Goal: Task Accomplishment & Management: Manage account settings

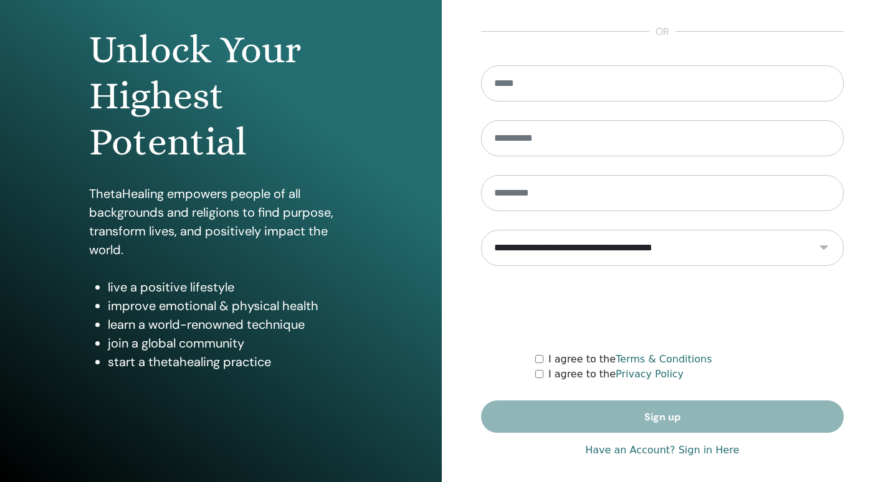
scroll to position [116, 0]
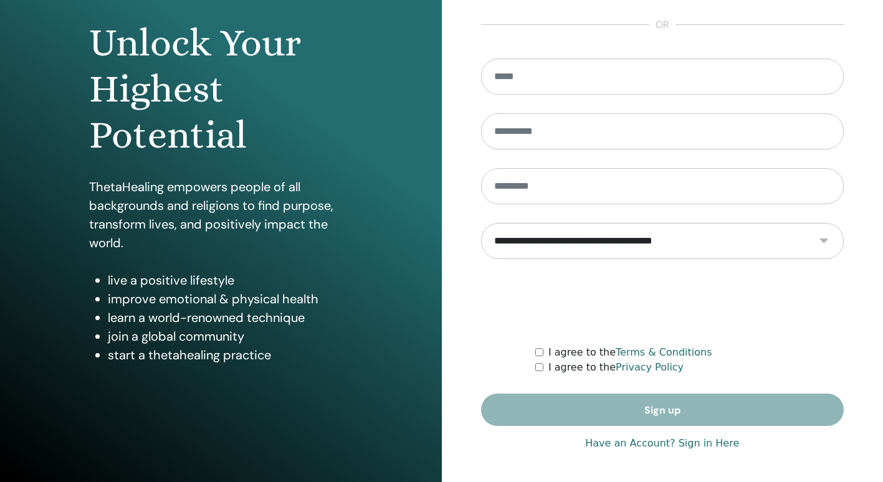
click at [644, 451] on div "**********" at bounding box center [662, 183] width 363 height 557
click at [647, 447] on link "Have an Account? Sign in Here" at bounding box center [662, 443] width 154 height 15
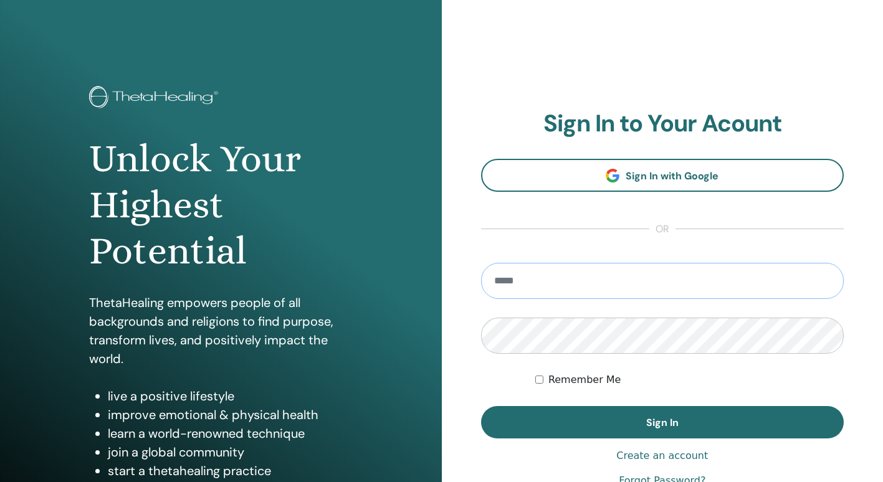
click at [578, 288] on input "email" at bounding box center [662, 281] width 363 height 36
type input "**********"
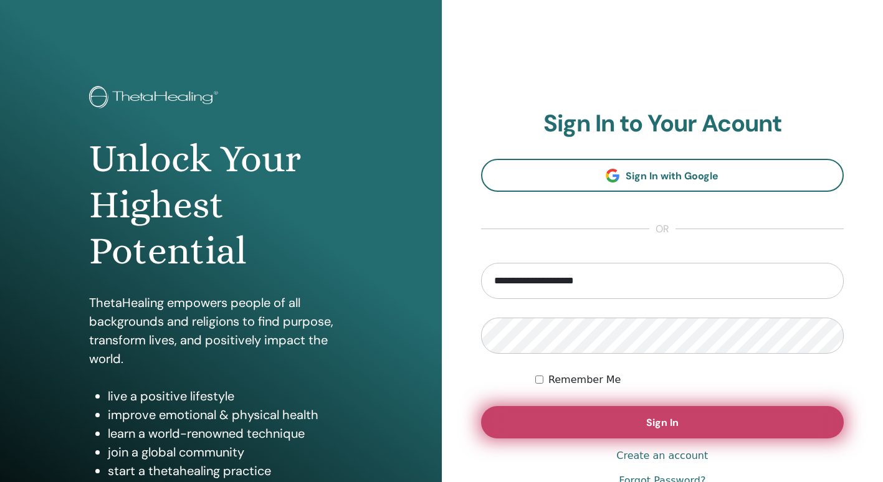
click at [530, 418] on button "Sign In" at bounding box center [662, 422] width 363 height 32
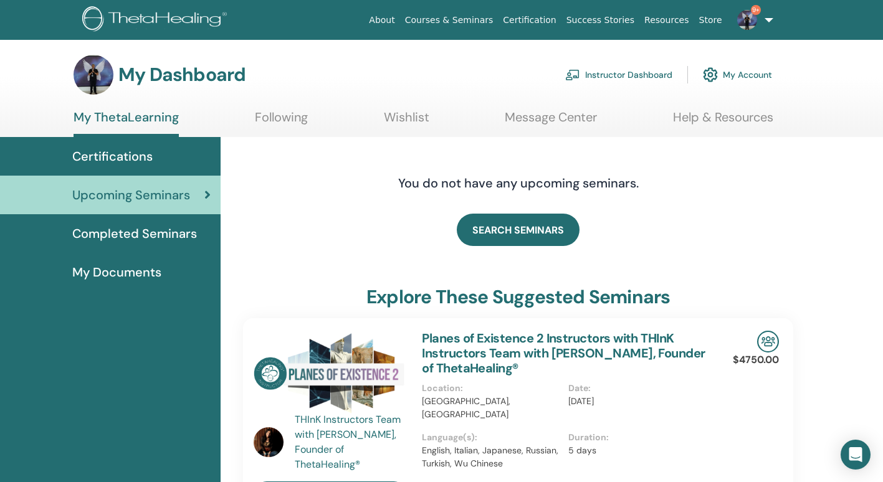
click at [656, 70] on link "Instructor Dashboard" at bounding box center [618, 74] width 107 height 27
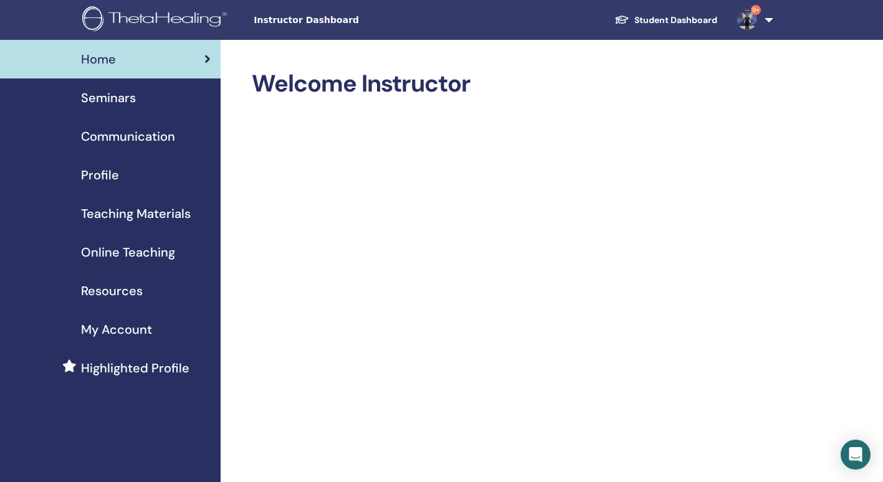
click at [121, 95] on span "Seminars" at bounding box center [108, 98] width 55 height 19
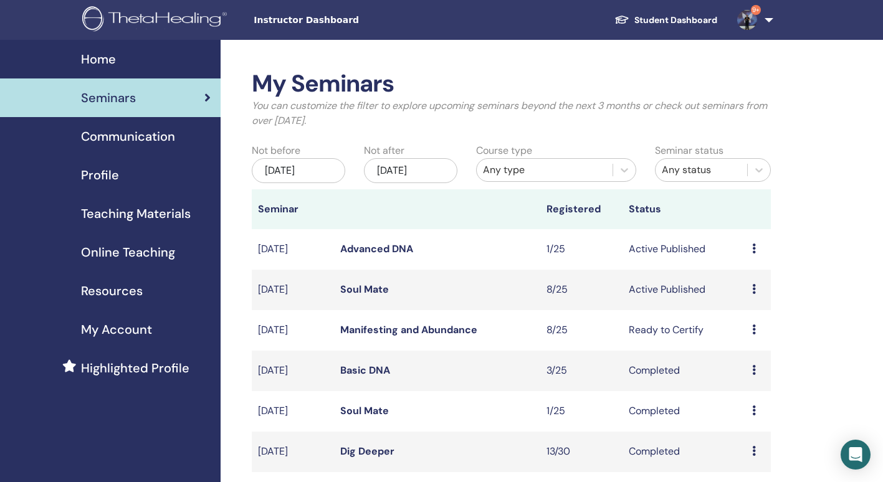
click at [369, 290] on link "Soul Mate" at bounding box center [364, 289] width 49 height 13
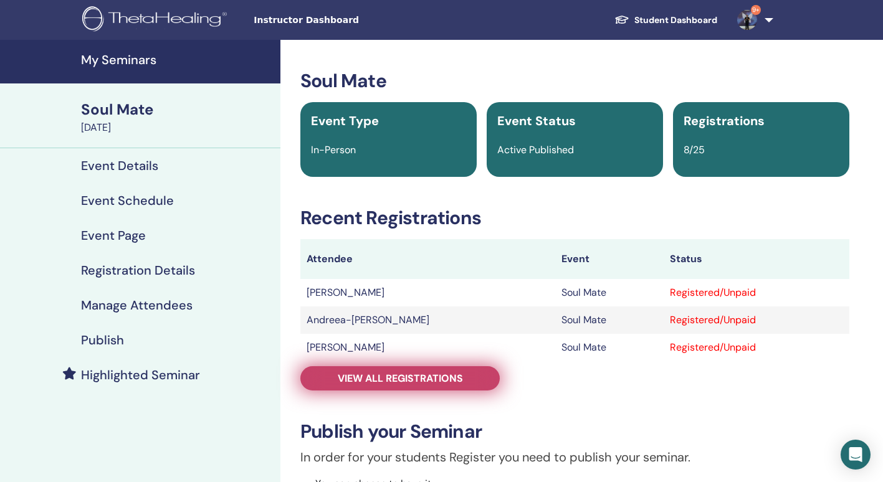
click at [415, 378] on span "View all registrations" at bounding box center [400, 378] width 125 height 13
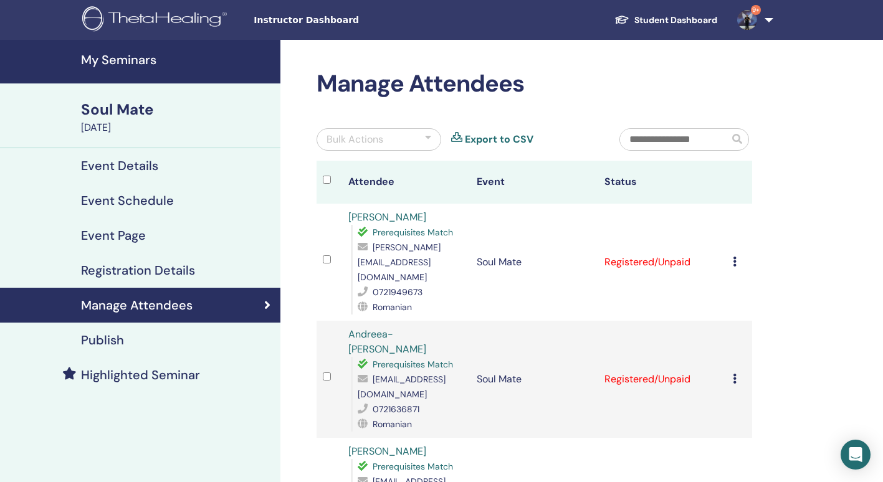
click at [770, 19] on link "9+" at bounding box center [752, 20] width 51 height 40
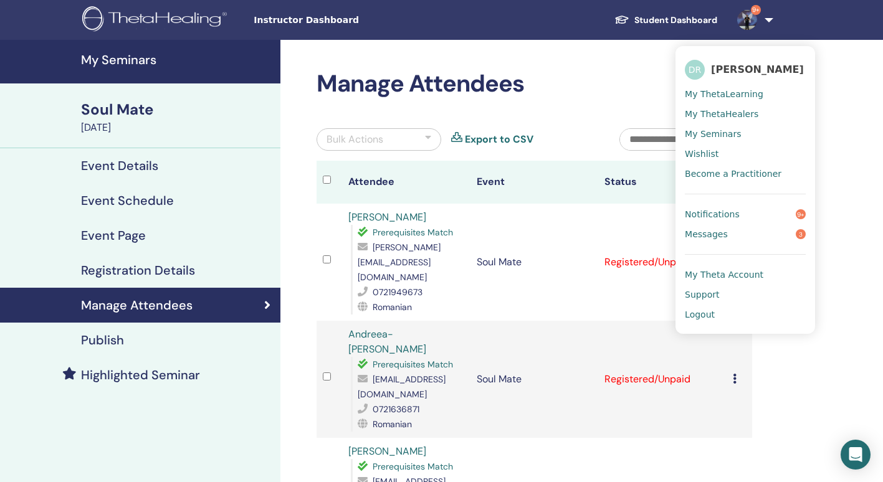
click at [702, 310] on span "Logout" at bounding box center [700, 314] width 30 height 11
